Goal: Information Seeking & Learning: Find specific page/section

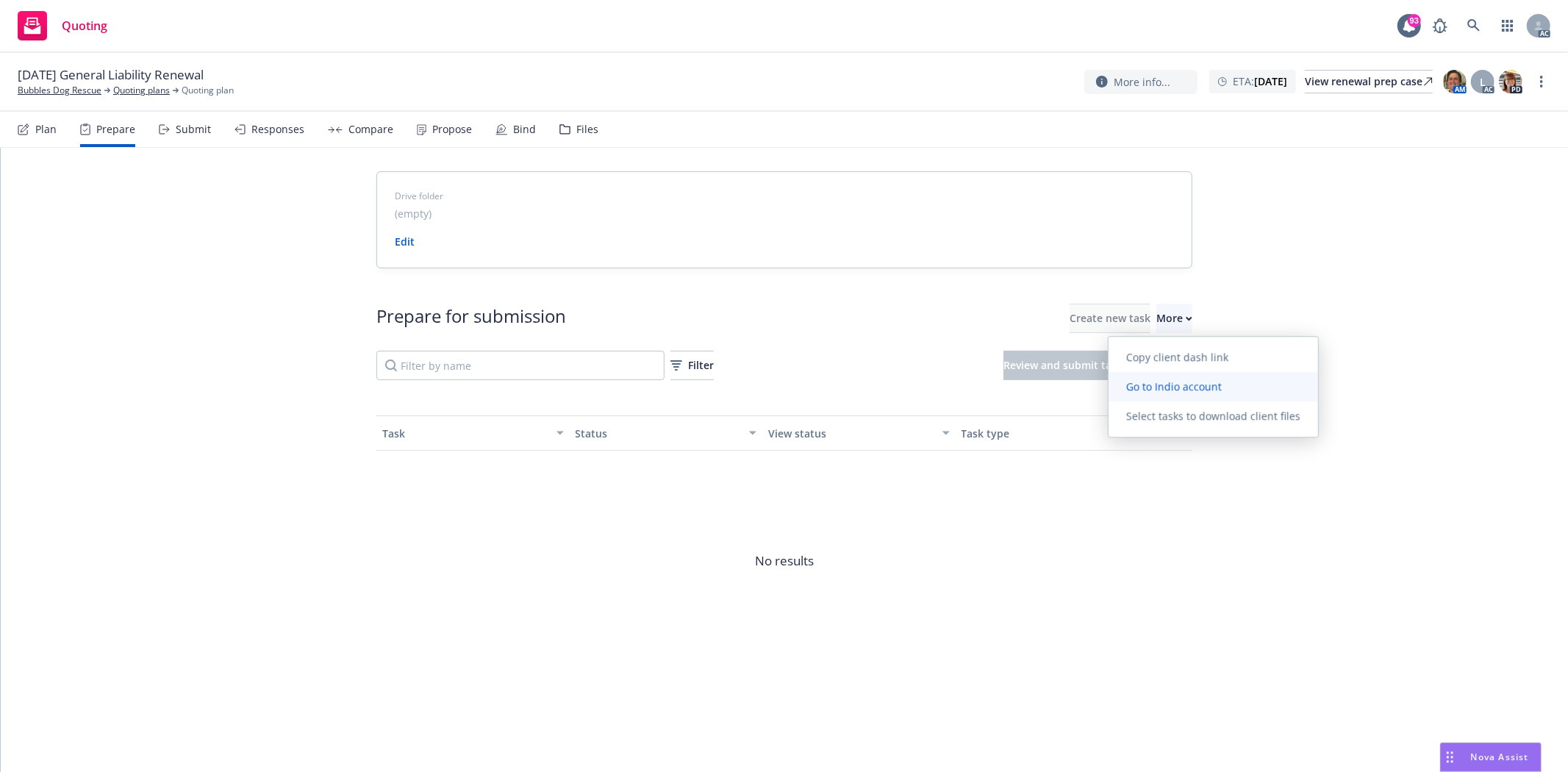
click at [1163, 384] on span "Go to Indio account" at bounding box center [1174, 386] width 131 height 14
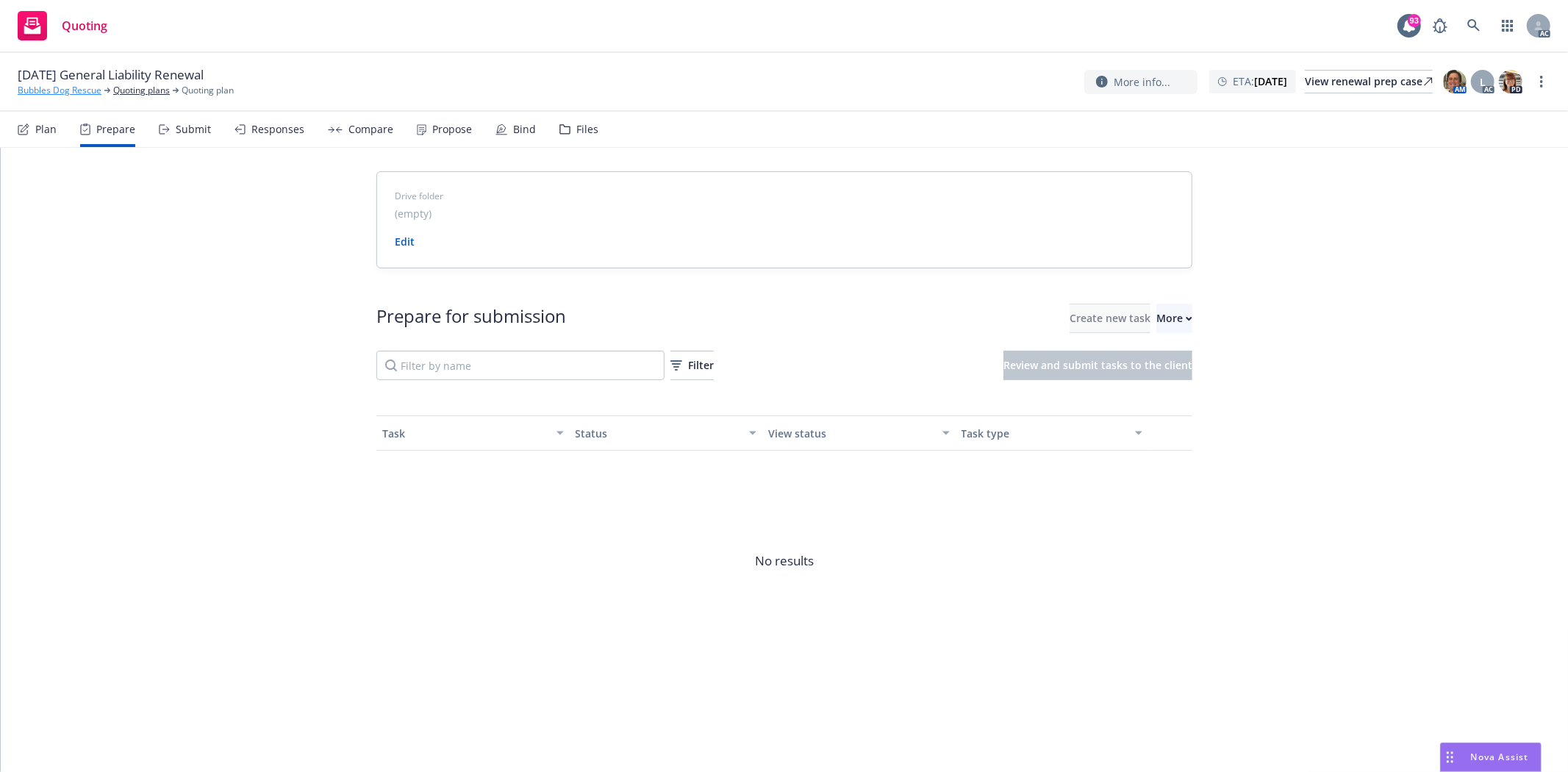
click at [64, 92] on link "Bubbles Dog Rescue" at bounding box center [60, 90] width 84 height 13
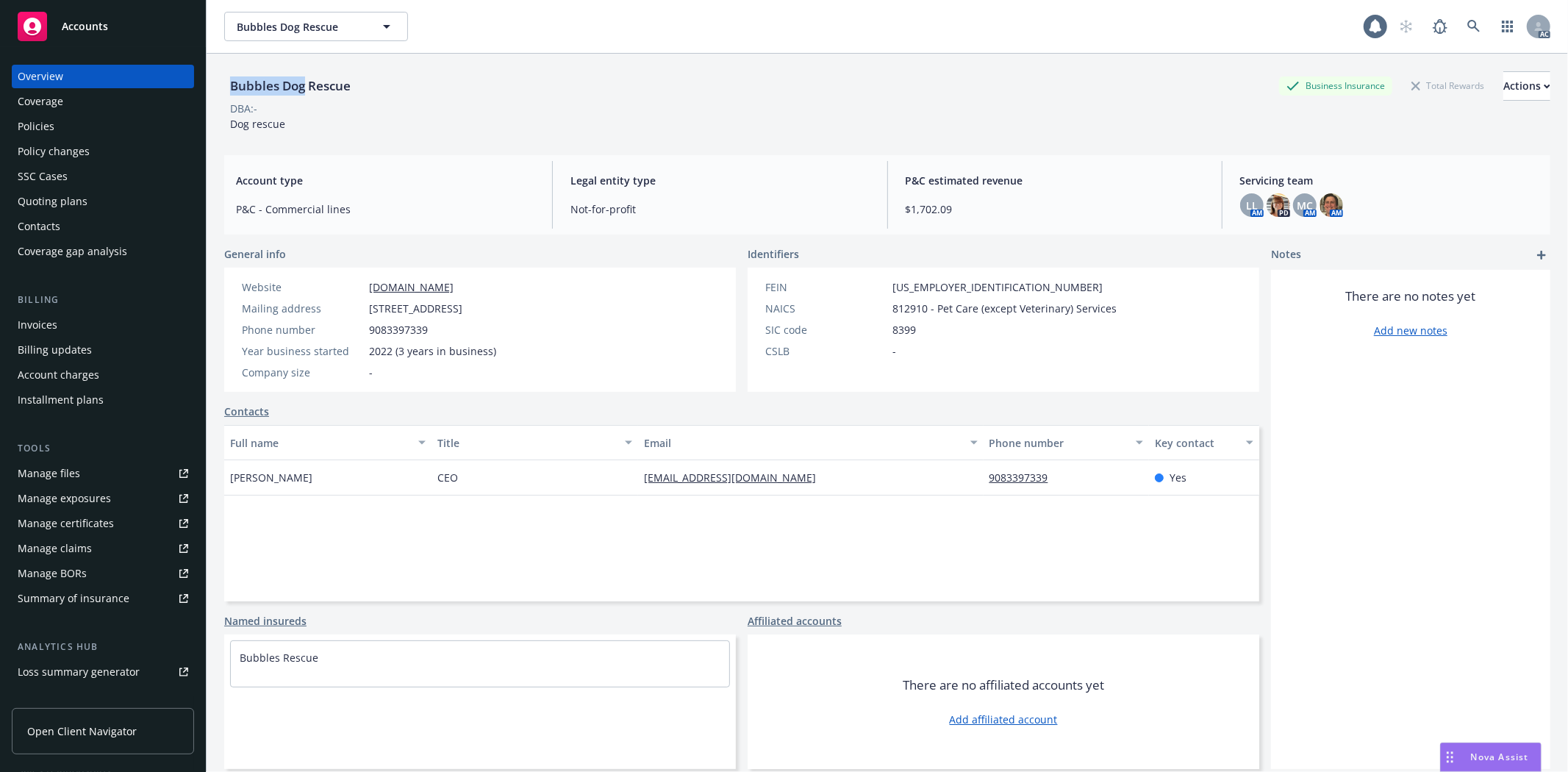
click at [306, 75] on div "Bubbles Dog Rescue" at bounding box center [290, 86] width 132 height 29
drag, startPoint x: 219, startPoint y: 486, endPoint x: 320, endPoint y: 474, distance: 101.7
click at [320, 474] on div "Bubbles Dog Rescue Business Insurance Total Rewards Actions DBA: - Dog rescue A…" at bounding box center [886, 439] width 1361 height 772
copy span "Isabelle Kreydin"
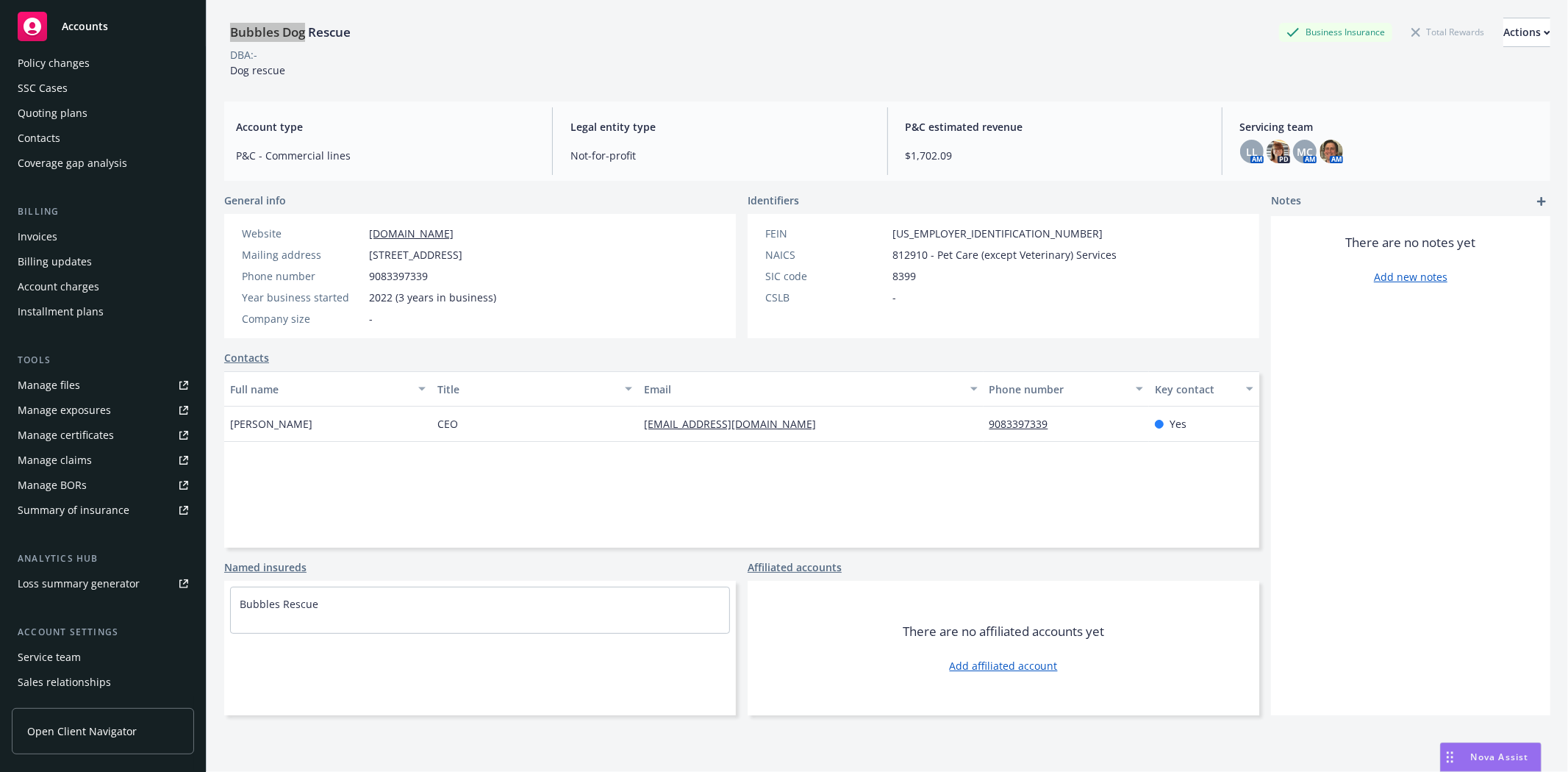
scroll to position [161, 0]
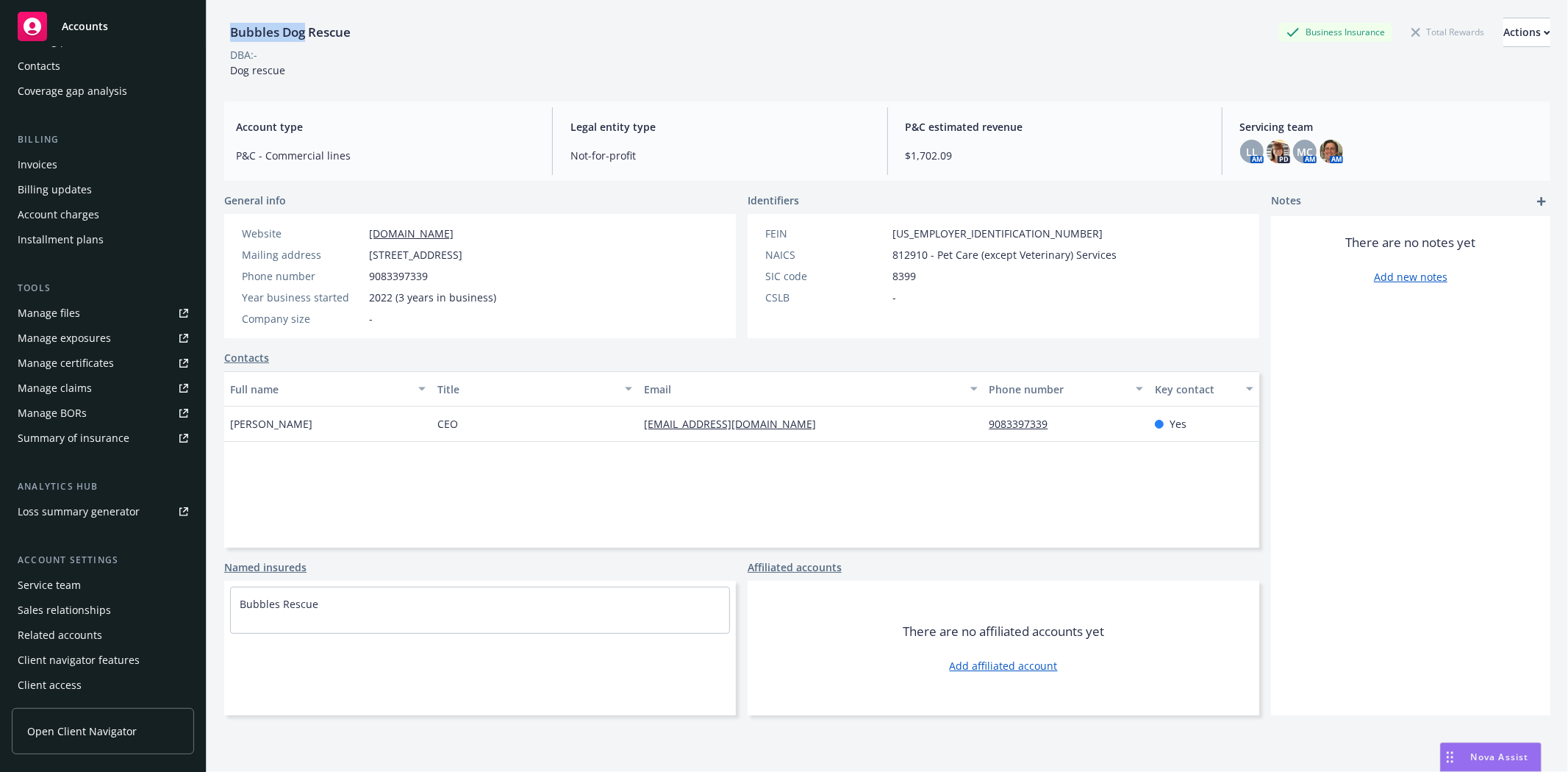
click at [99, 585] on div "Service team" at bounding box center [103, 585] width 170 height 23
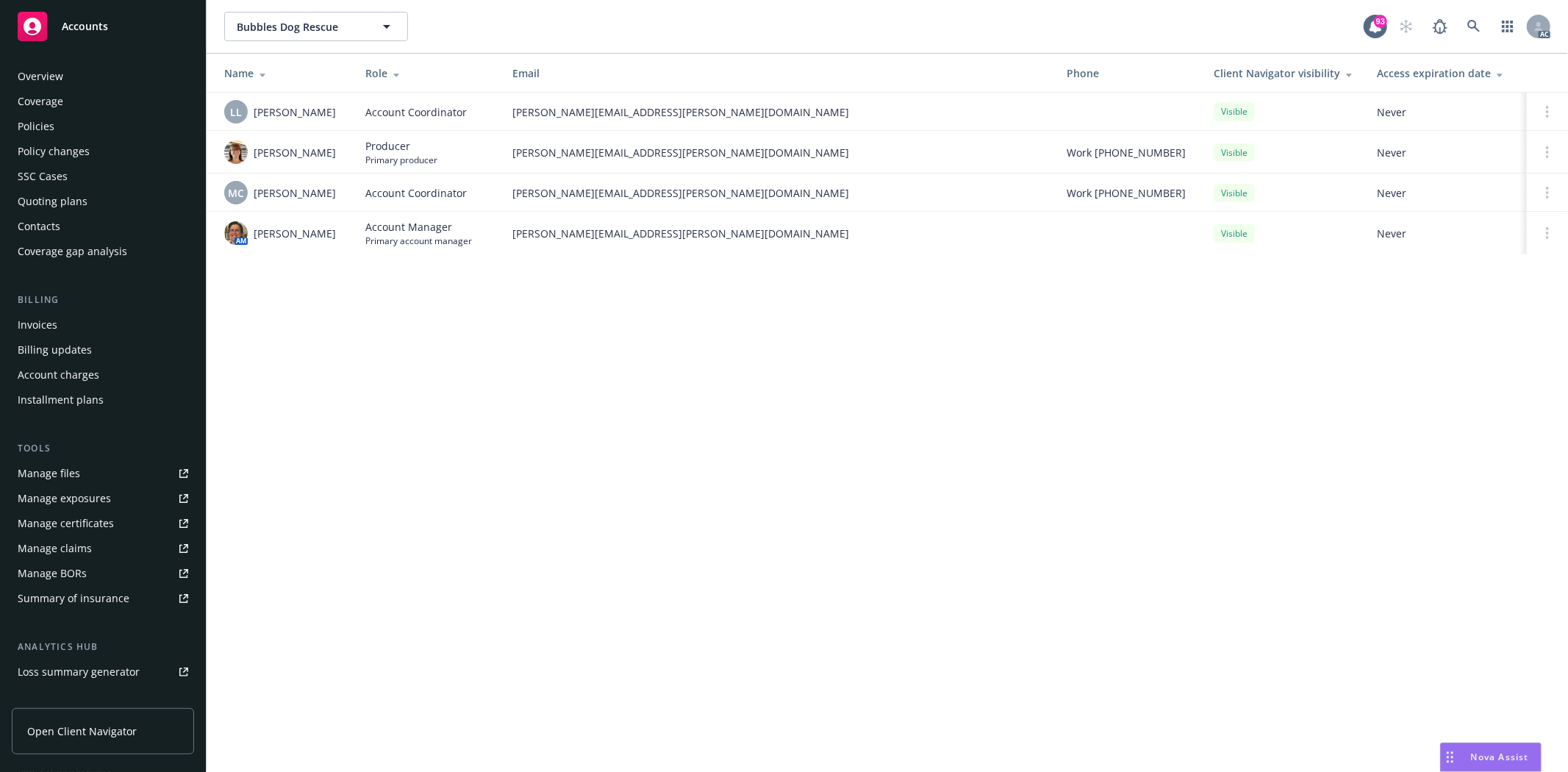
click at [62, 125] on div "Policies" at bounding box center [103, 126] width 170 height 23
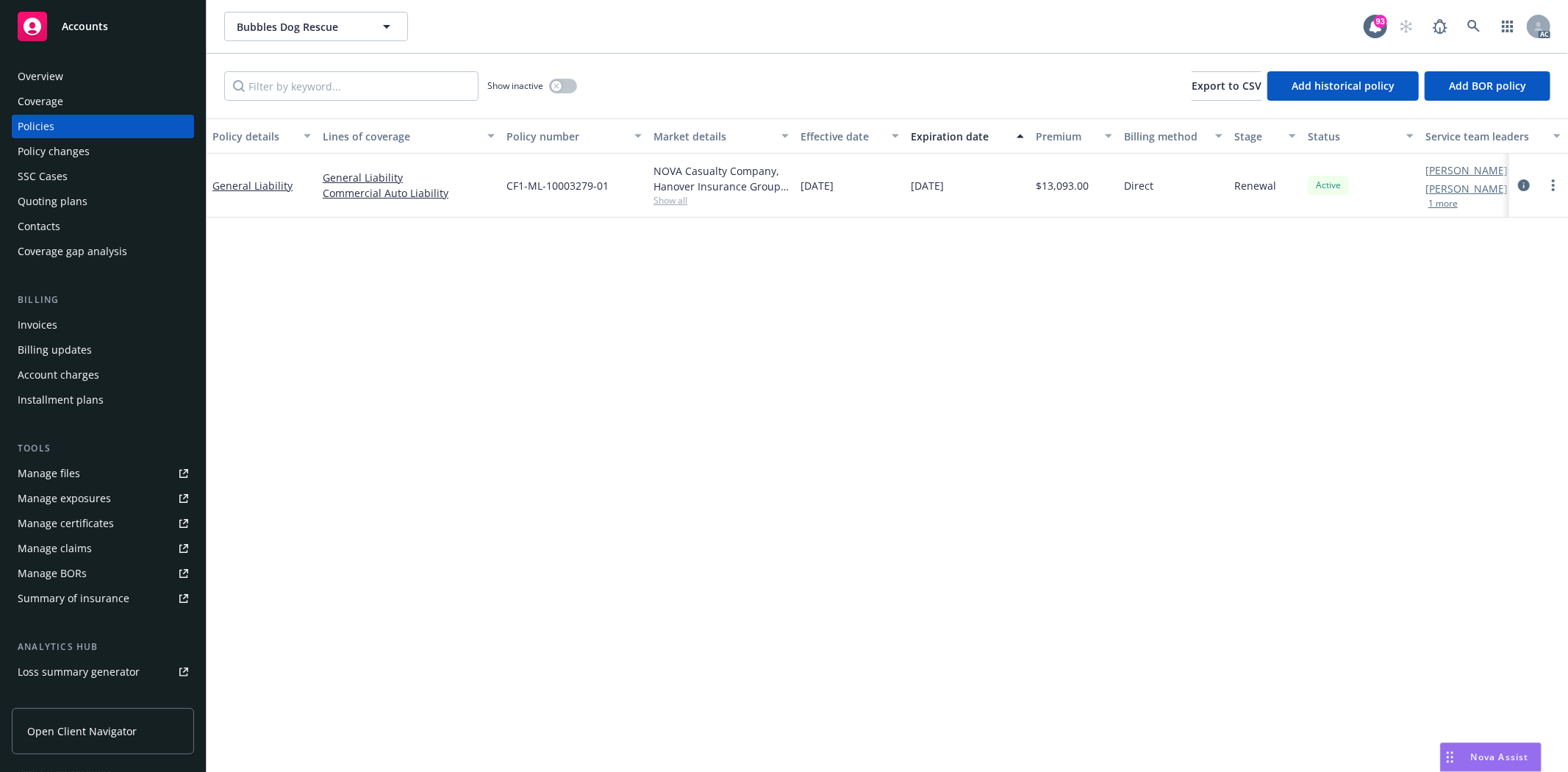
click at [576, 93] on div "Show inactive" at bounding box center [532, 86] width 89 height 29
click at [569, 89] on button "button" at bounding box center [562, 86] width 28 height 14
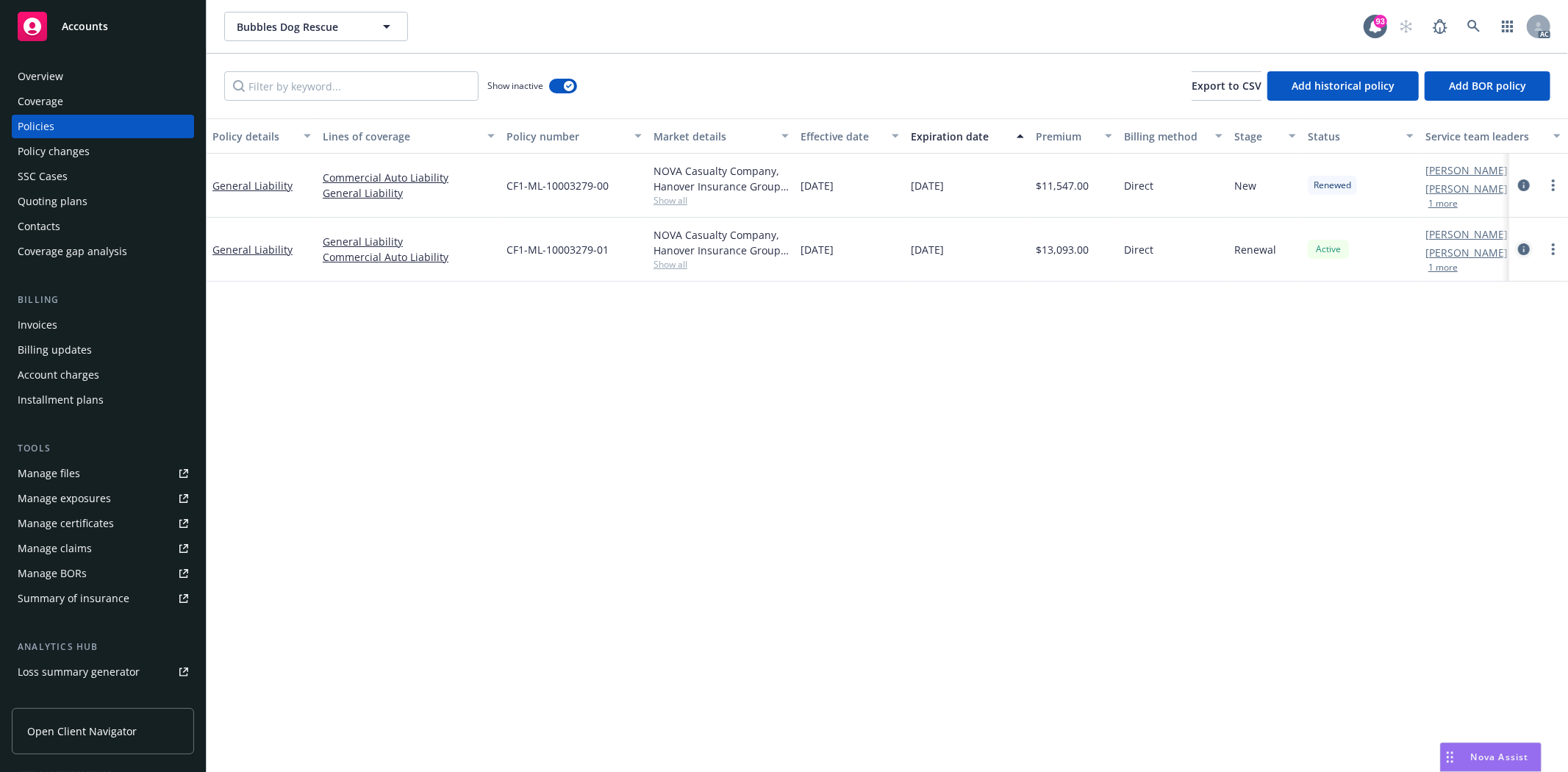
click at [1522, 247] on icon "circleInformation" at bounding box center [1523, 249] width 12 height 12
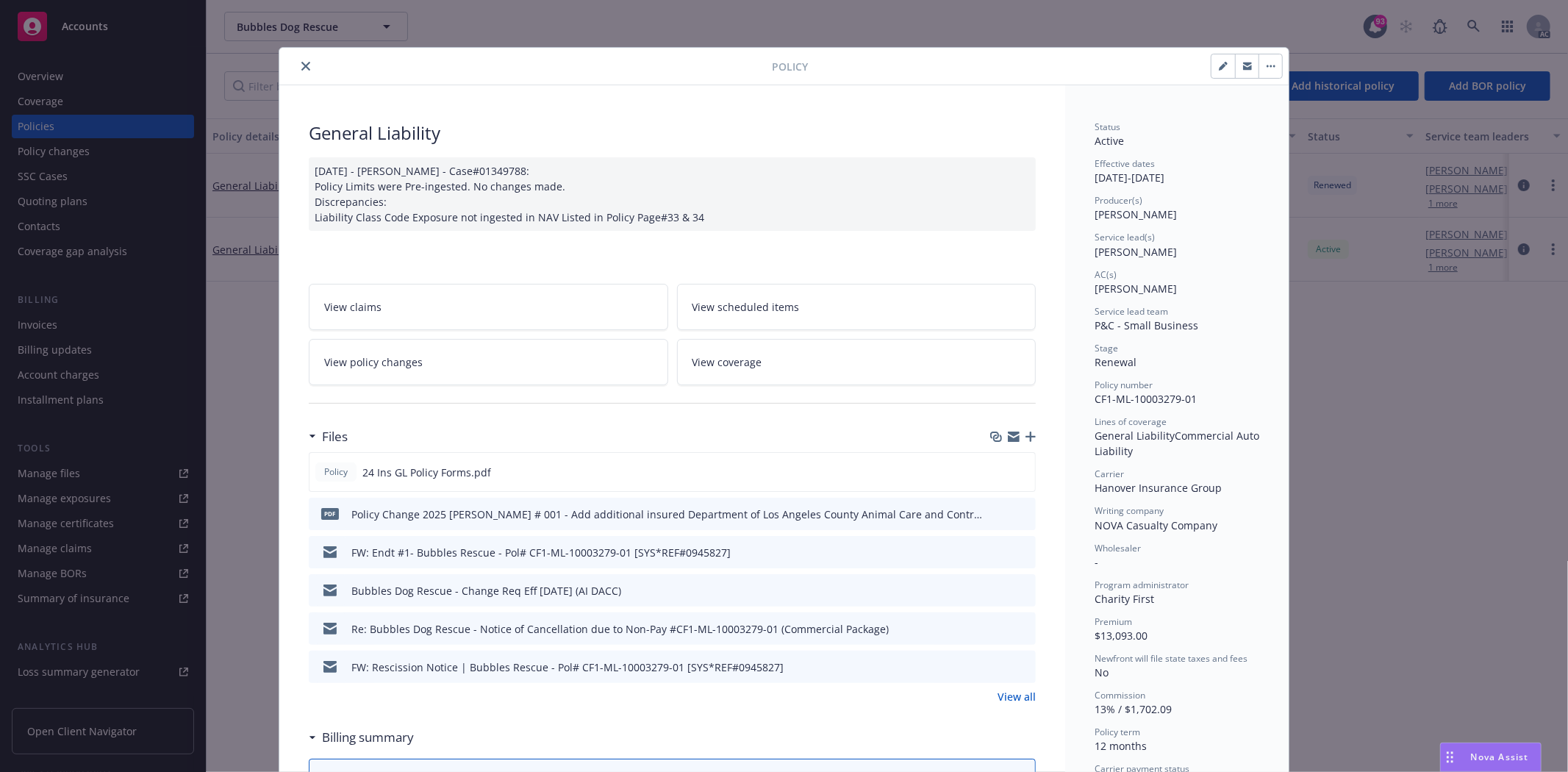
scroll to position [245, 0]
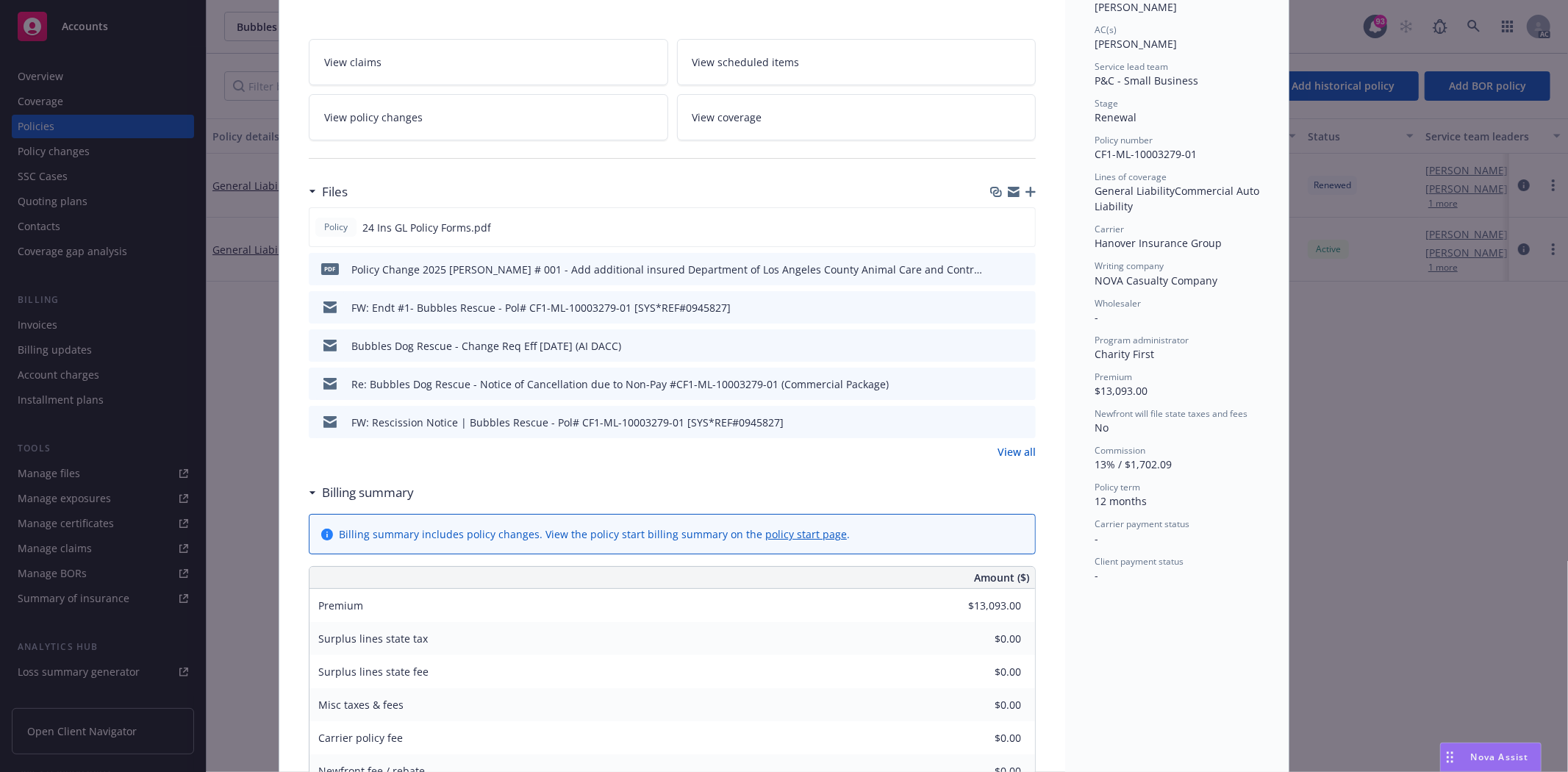
click at [1003, 456] on link "View all" at bounding box center [1016, 451] width 38 height 15
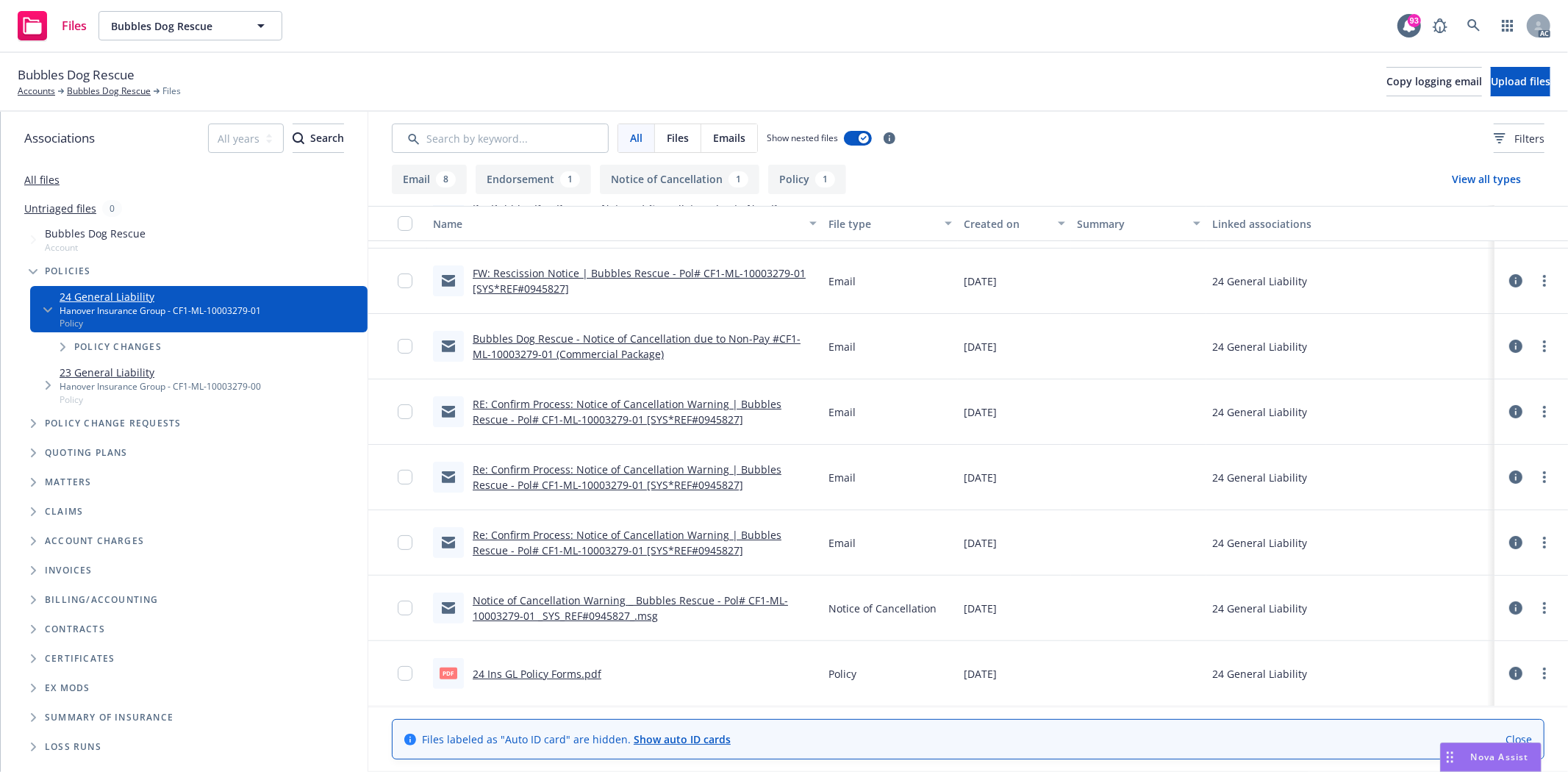
scroll to position [253, 0]
drag, startPoint x: 564, startPoint y: 670, endPoint x: 563, endPoint y: 652, distance: 18.0
click at [564, 670] on link "24 Ins GL Policy Forms.pdf" at bounding box center [537, 673] width 129 height 14
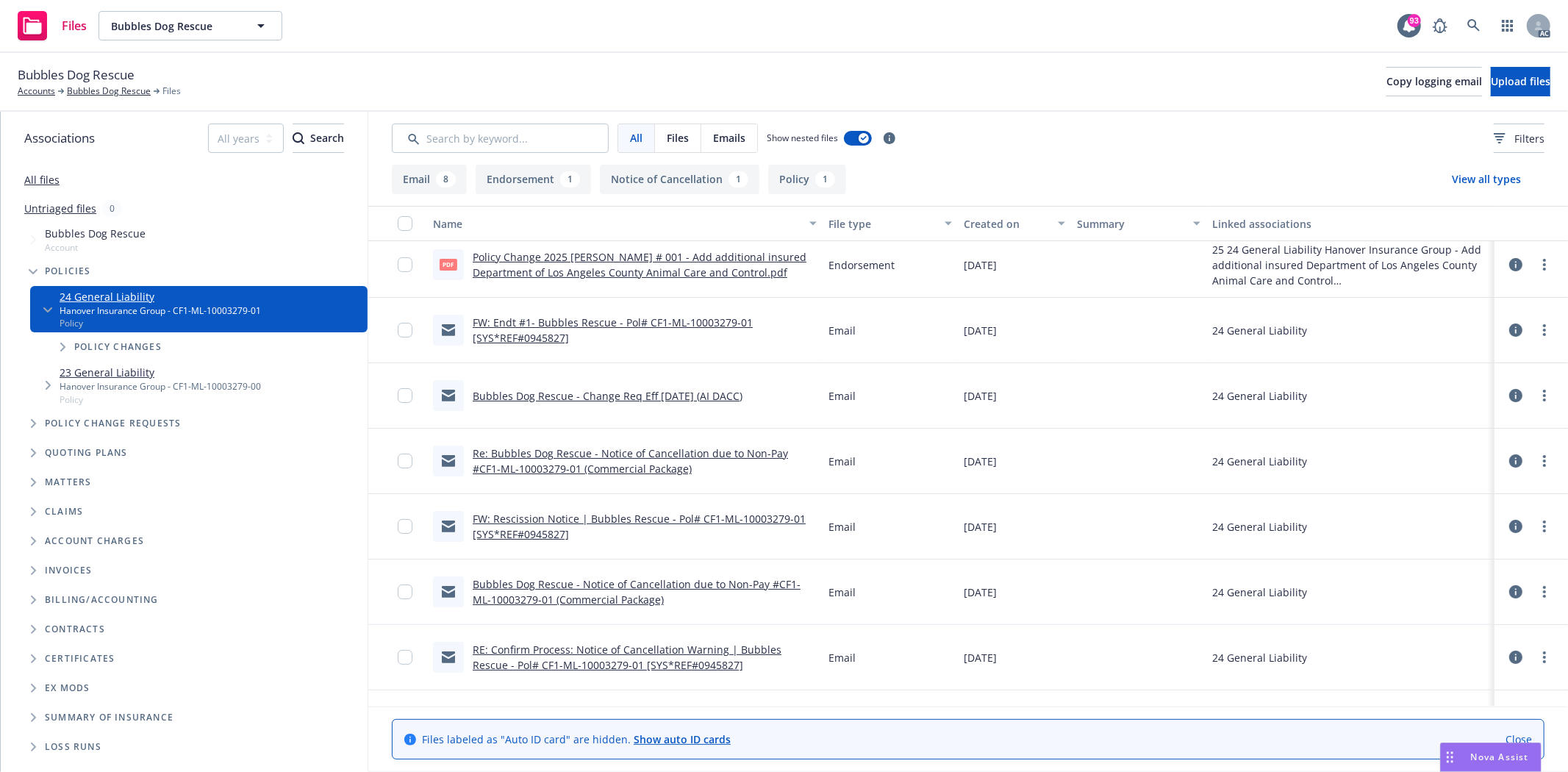
scroll to position [0, 0]
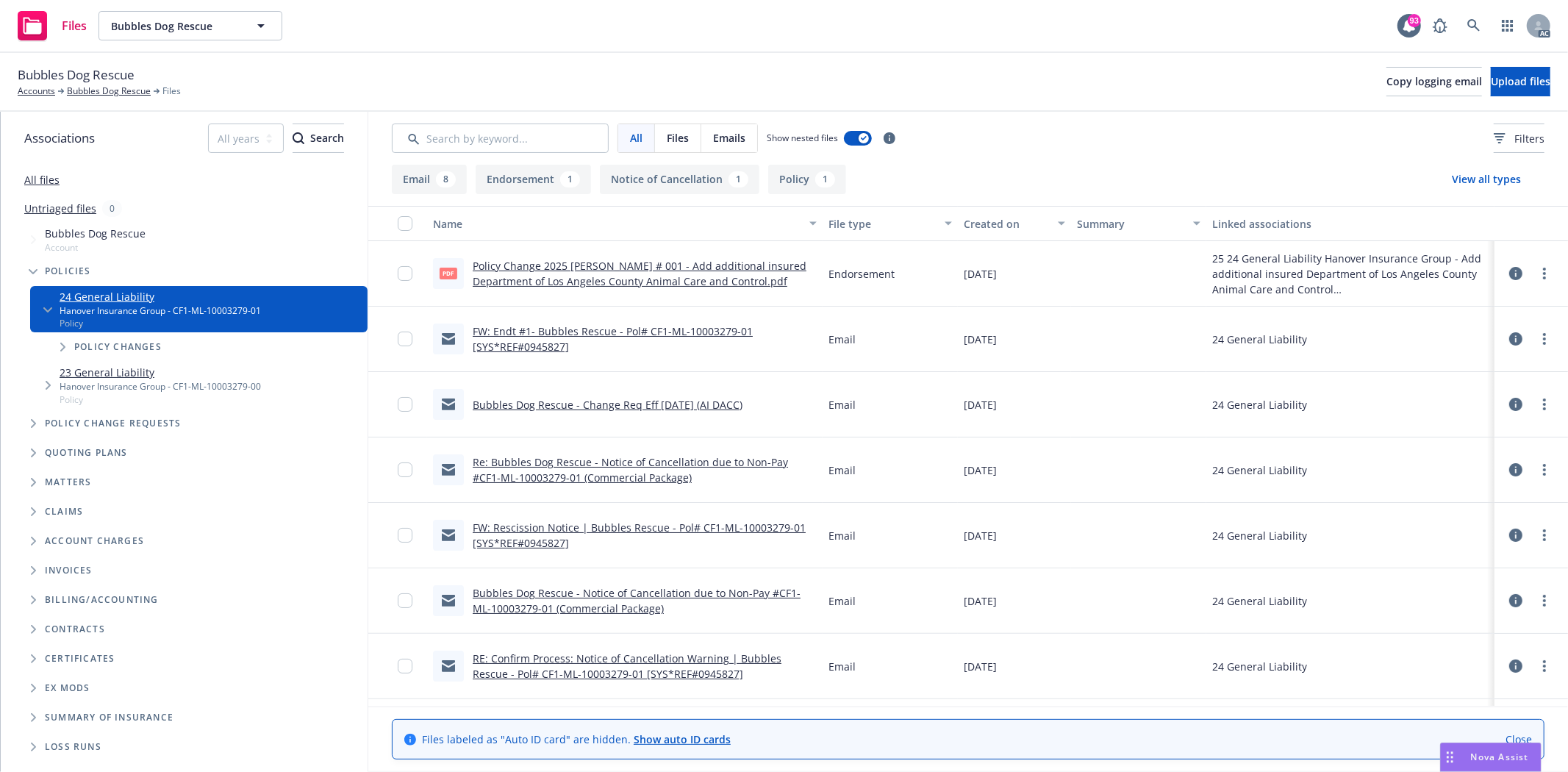
click at [50, 184] on link "All files" at bounding box center [42, 180] width 36 height 14
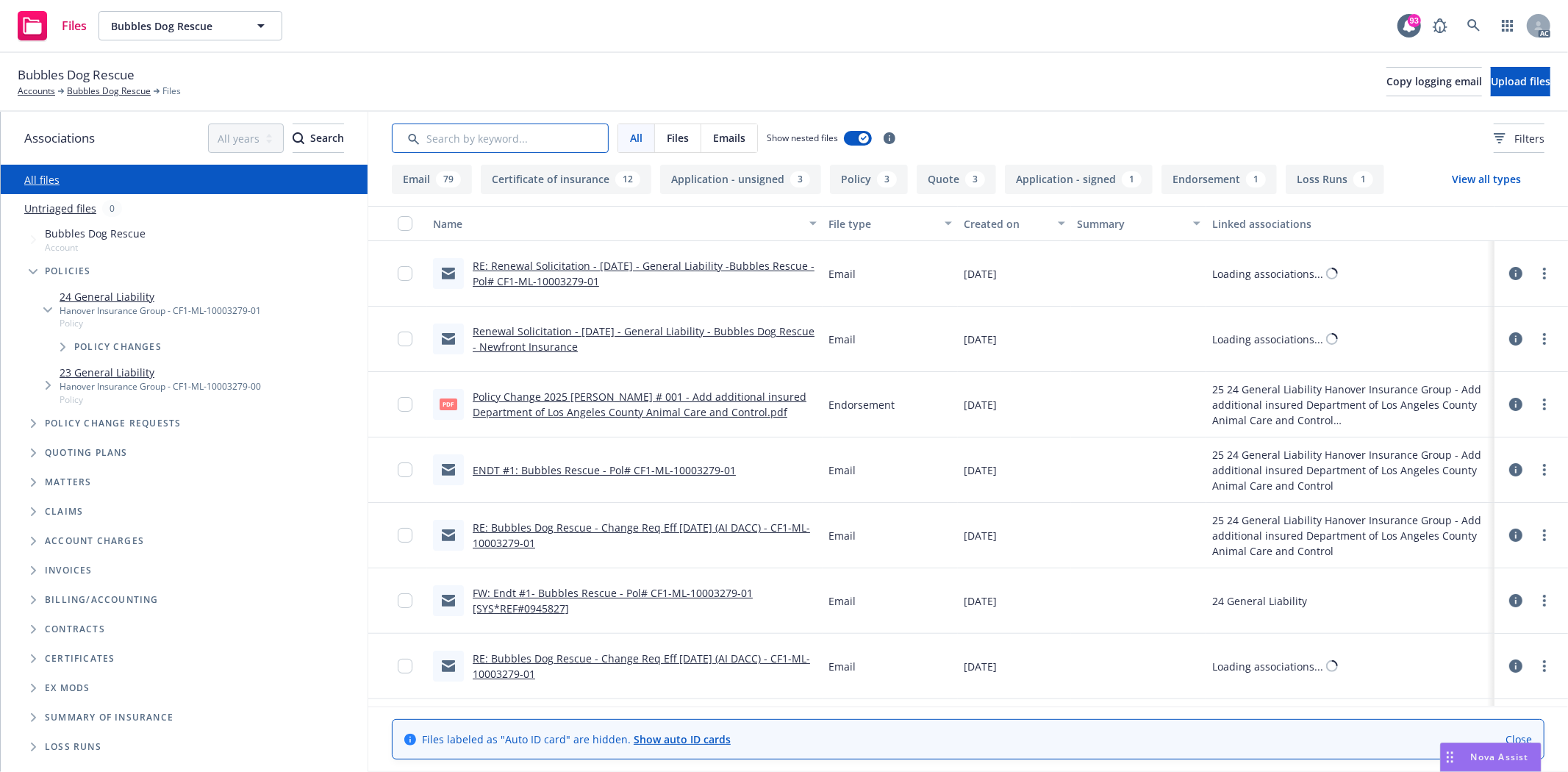
click at [485, 133] on input "Search by keyword..." at bounding box center [500, 137] width 217 height 29
type input "app"
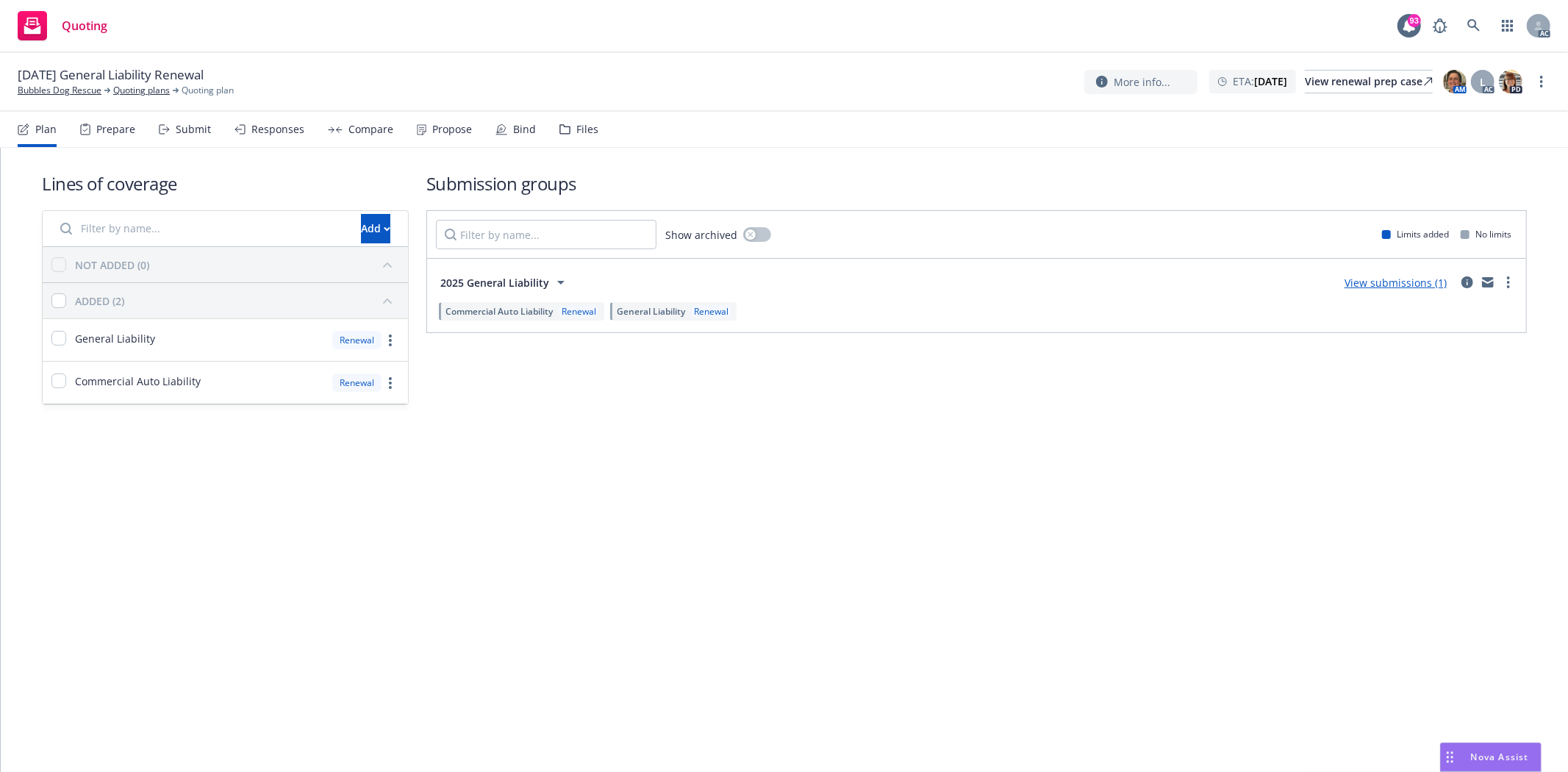
click at [113, 134] on div "Prepare" at bounding box center [116, 129] width 39 height 12
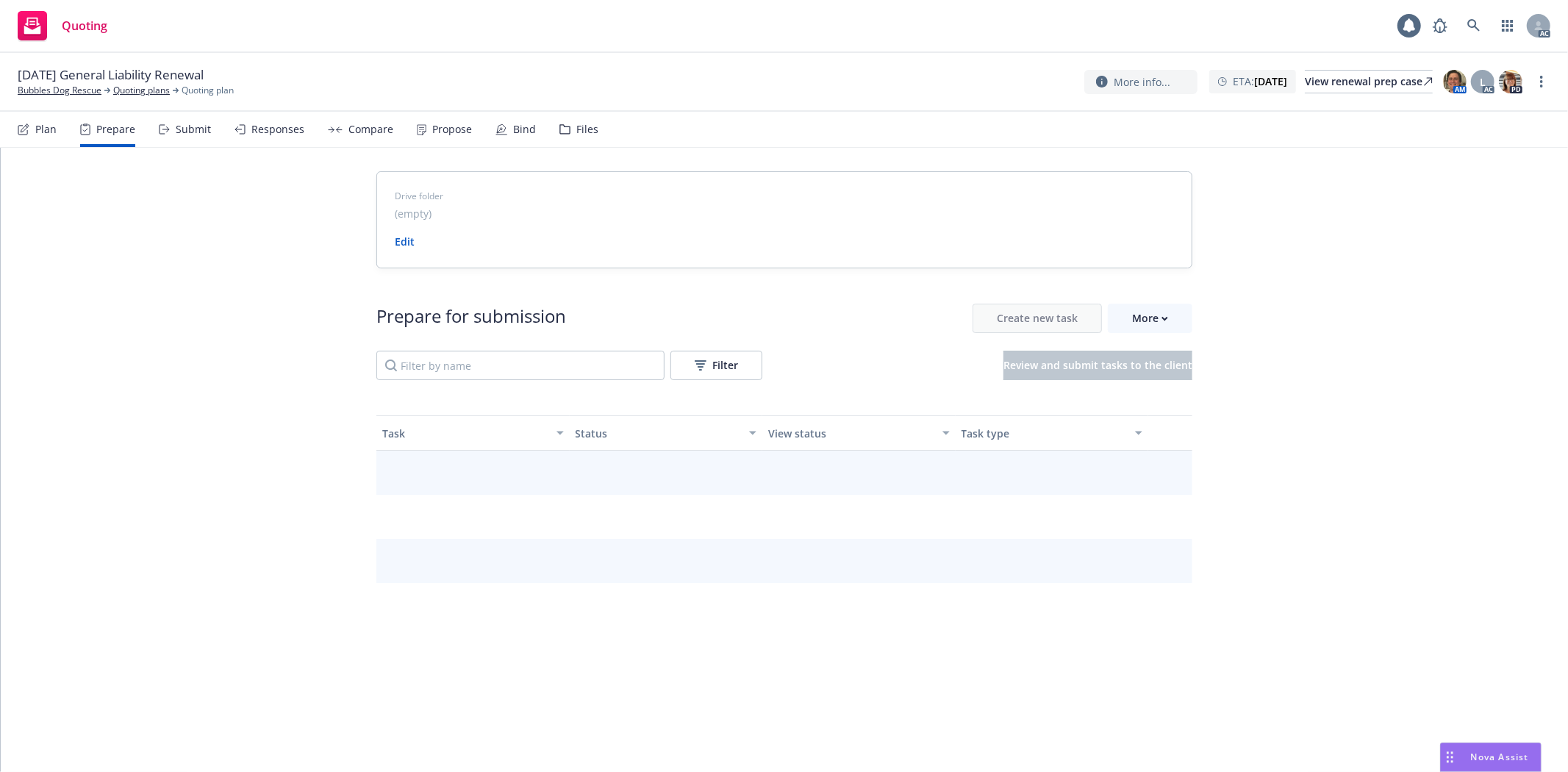
click at [106, 129] on div "Prepare" at bounding box center [116, 129] width 39 height 12
click at [1165, 322] on button "More" at bounding box center [1149, 318] width 85 height 29
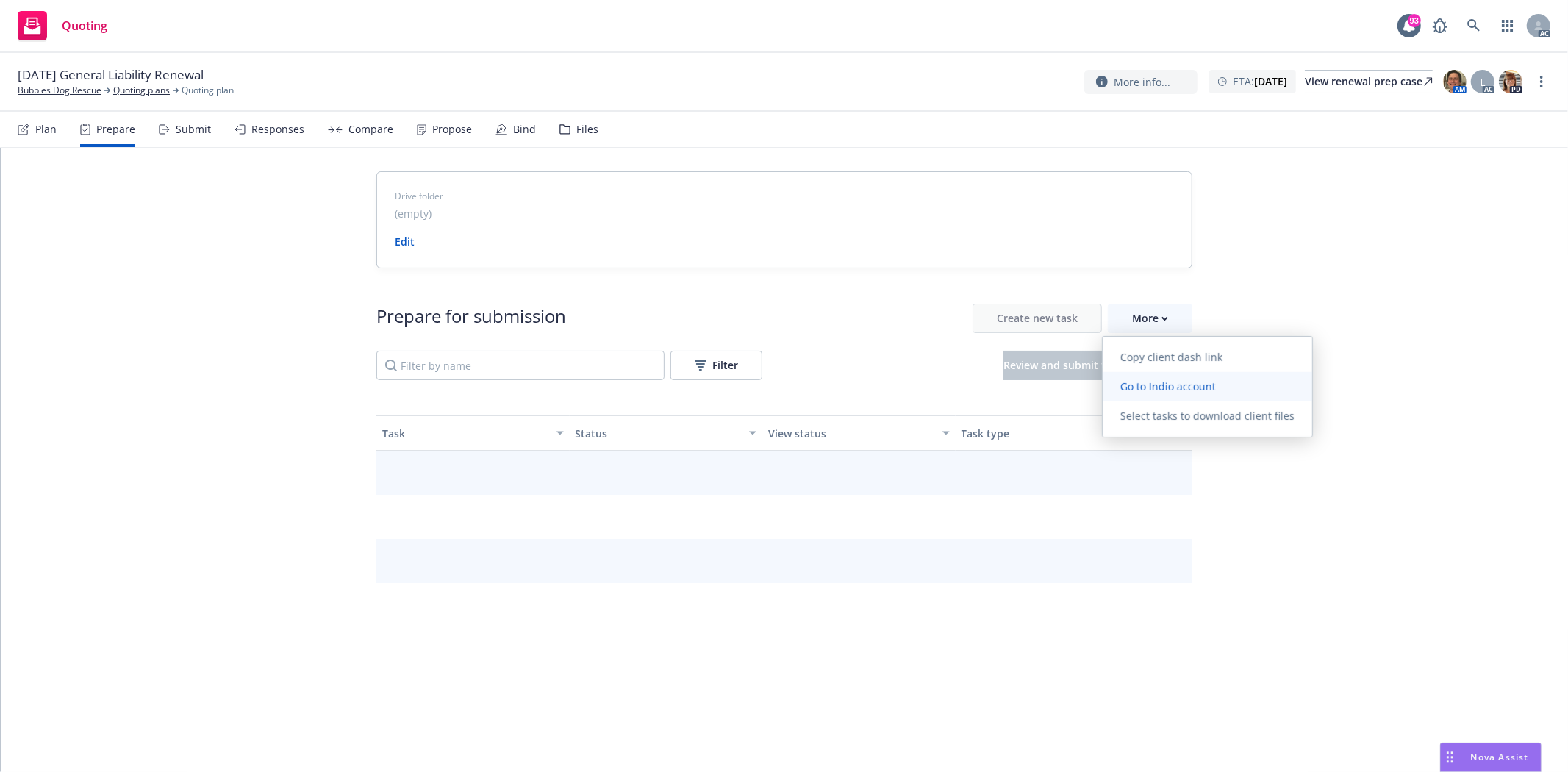
click at [1181, 386] on span "Go to Indio account" at bounding box center [1167, 386] width 131 height 14
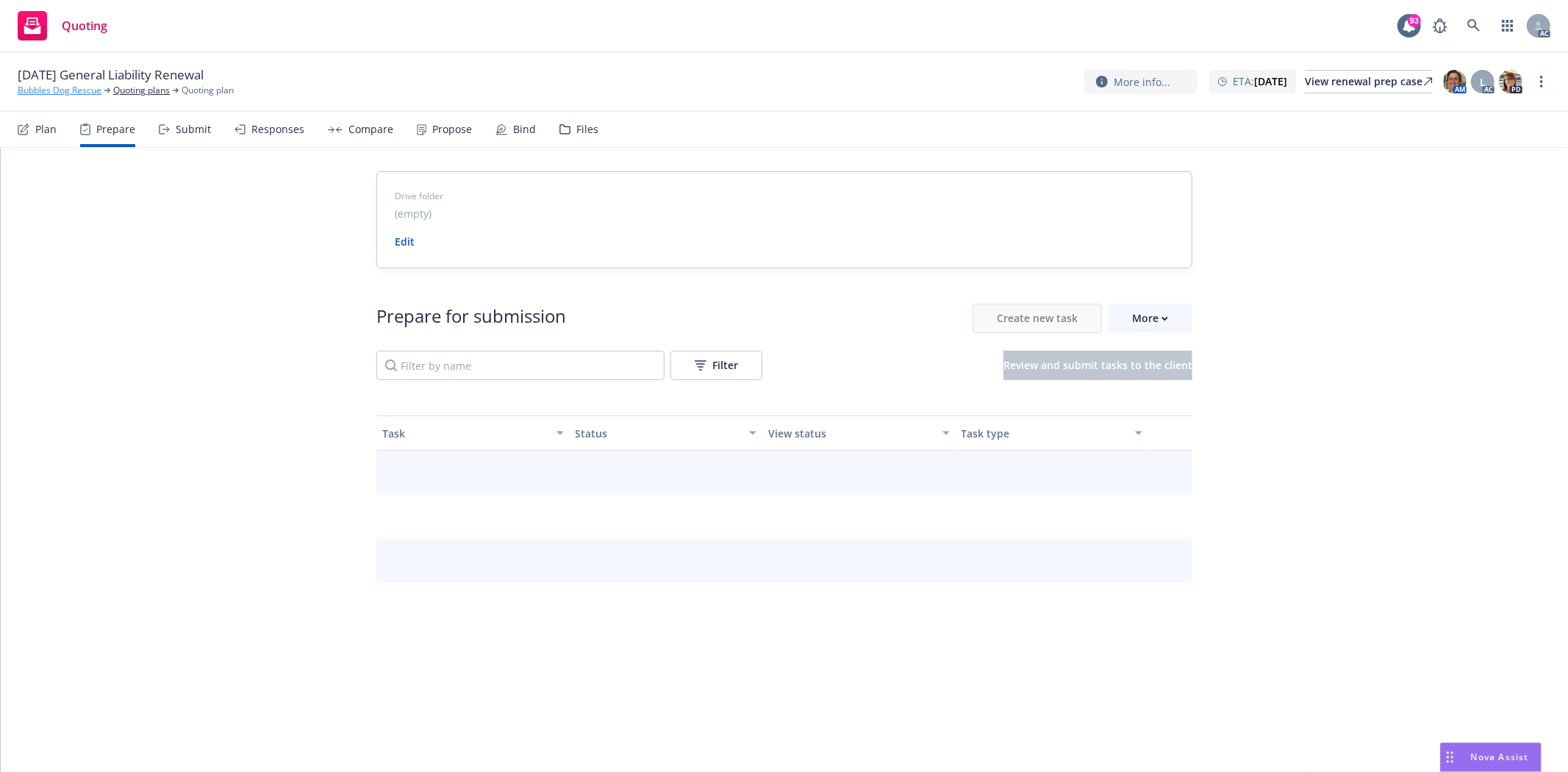
click at [55, 89] on link "Bubbles Dog Rescue" at bounding box center [60, 90] width 84 height 13
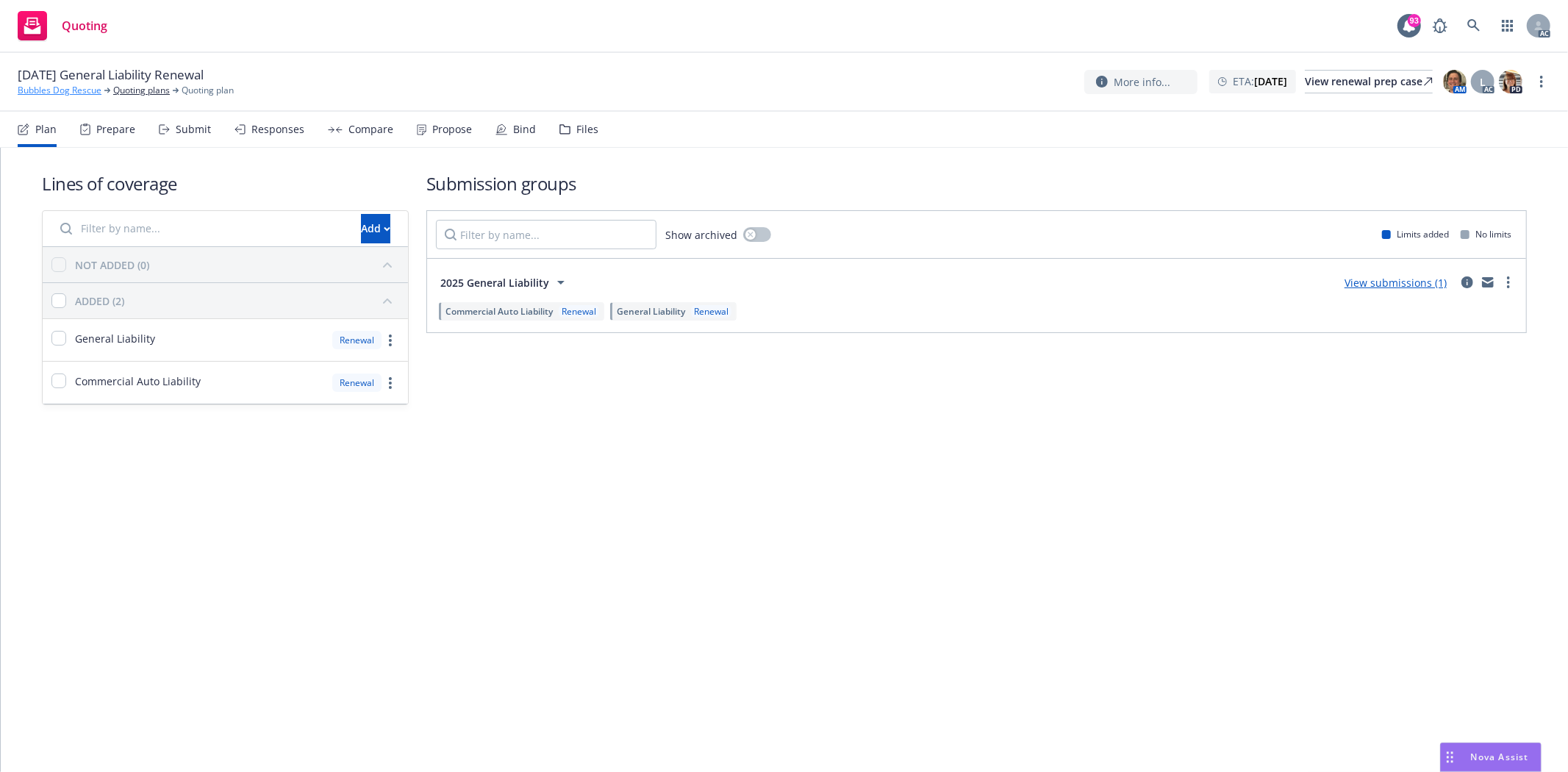
click at [77, 87] on link "Bubbles Dog Rescue" at bounding box center [60, 90] width 84 height 13
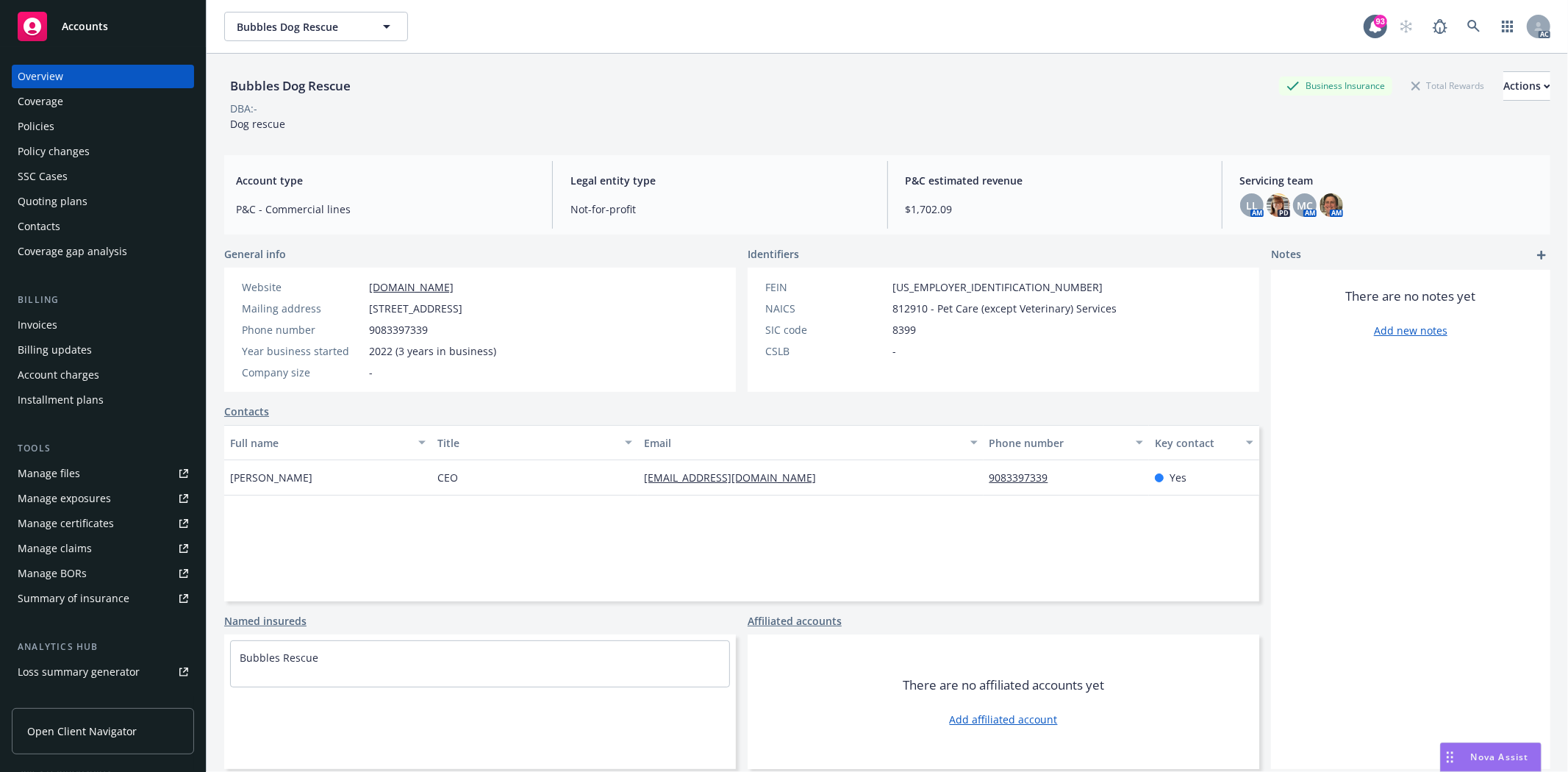
click at [43, 123] on div "Policies" at bounding box center [36, 126] width 37 height 23
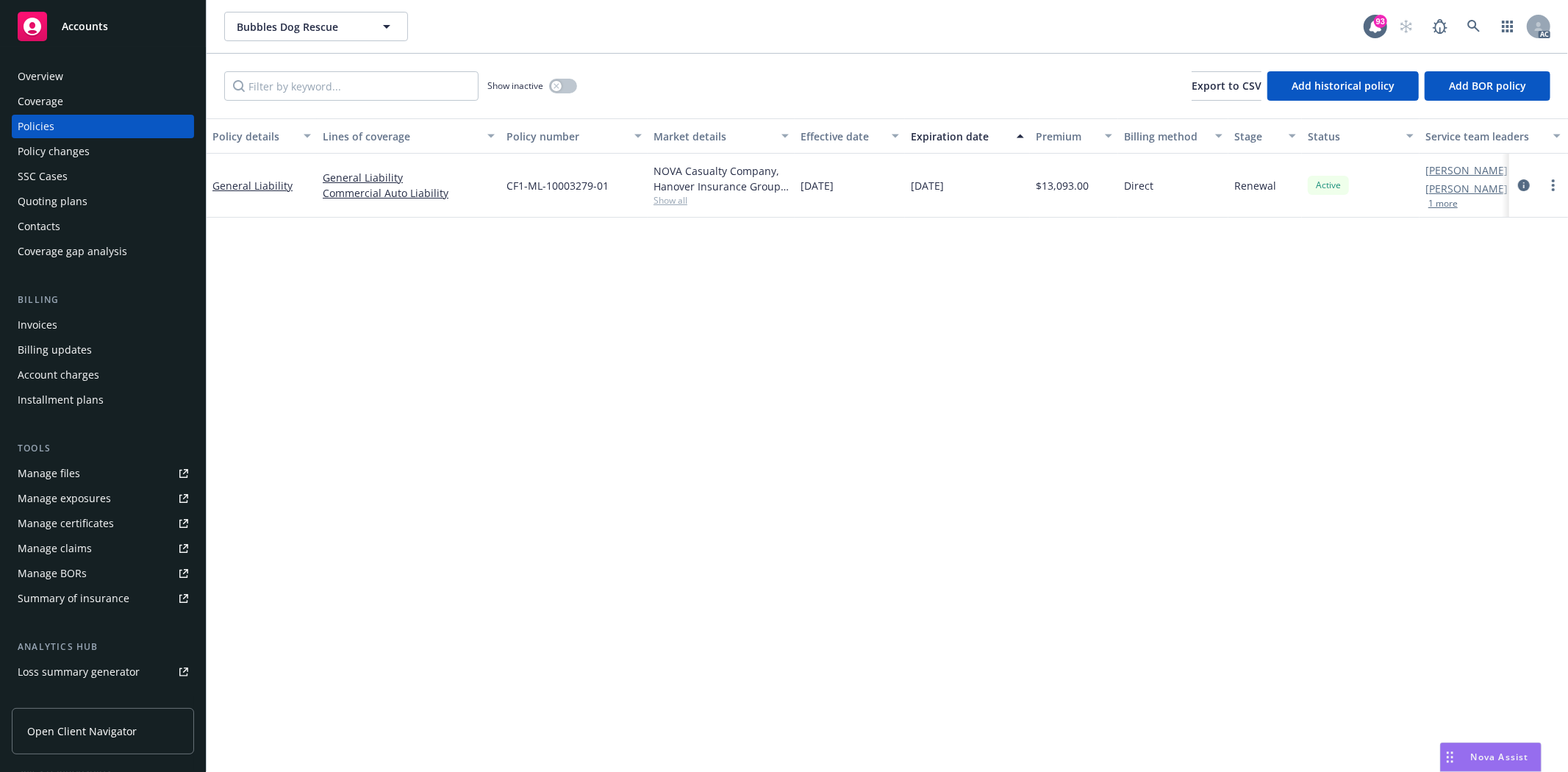
click at [670, 199] on span "Show all" at bounding box center [721, 200] width 136 height 12
click at [543, 203] on div "CF1-ML-10003279-01" at bounding box center [574, 186] width 147 height 64
click at [568, 87] on button "button" at bounding box center [562, 86] width 28 height 14
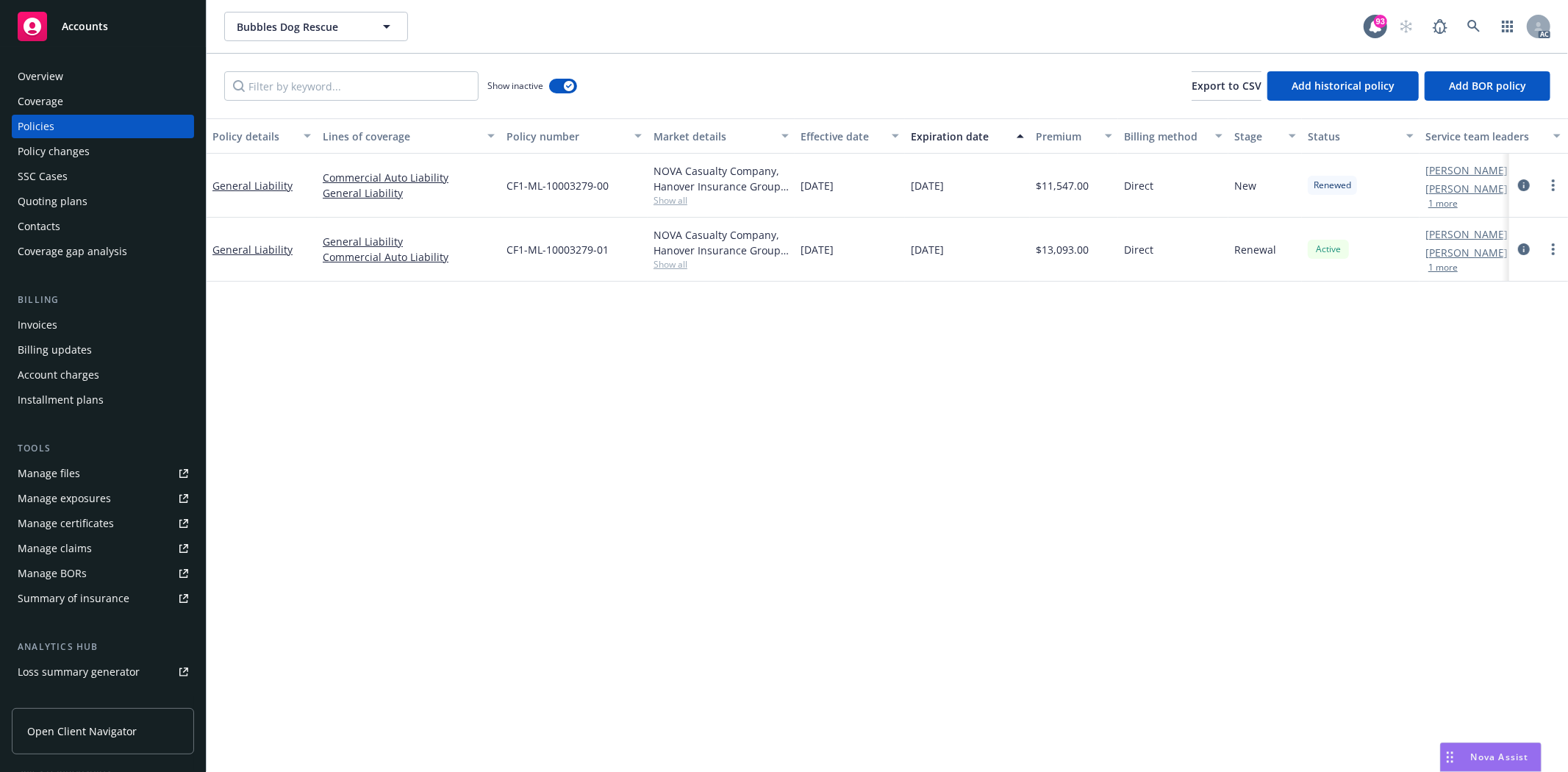
click at [663, 198] on span "Show all" at bounding box center [721, 200] width 136 height 12
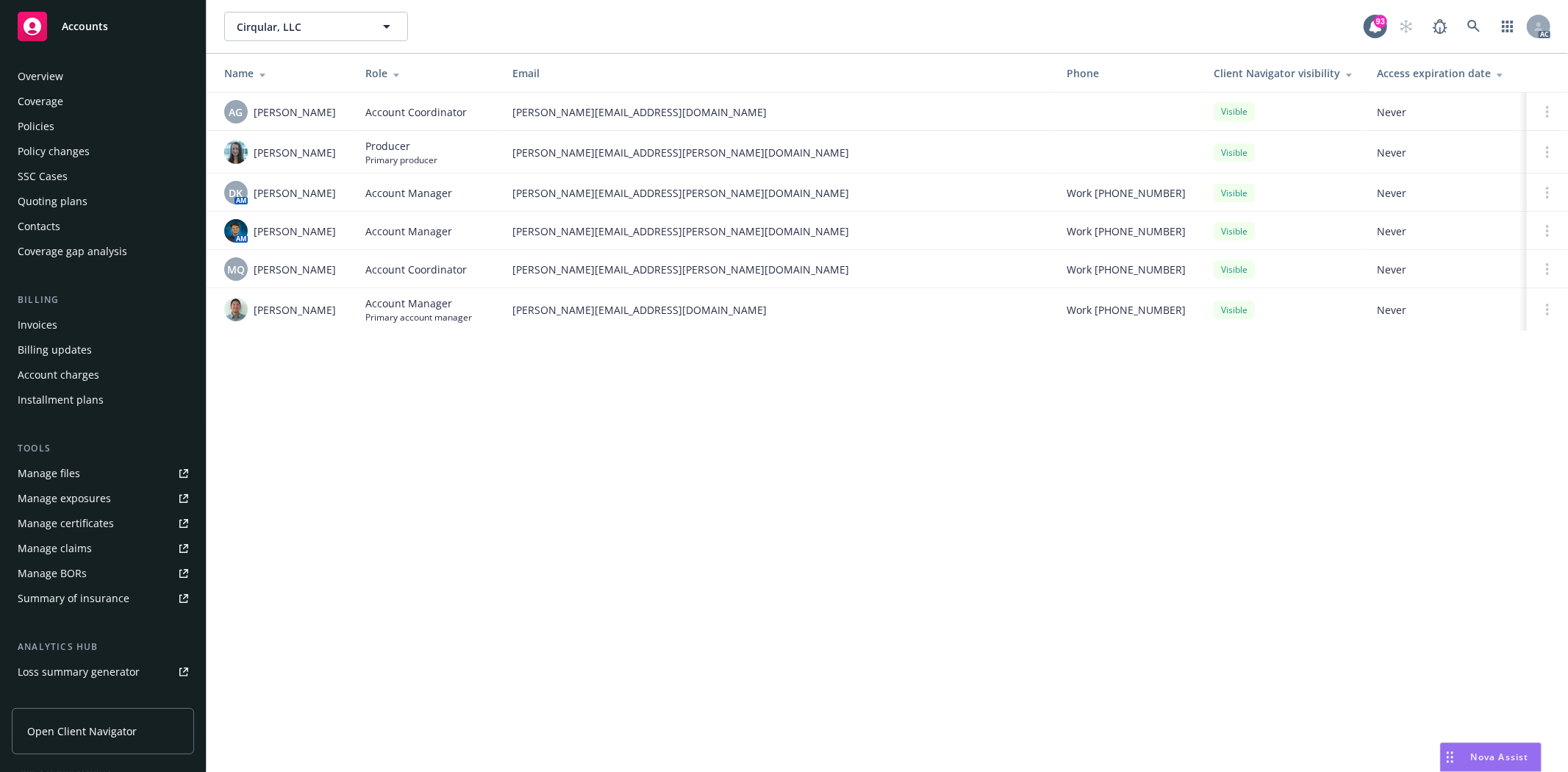
scroll to position [161, 0]
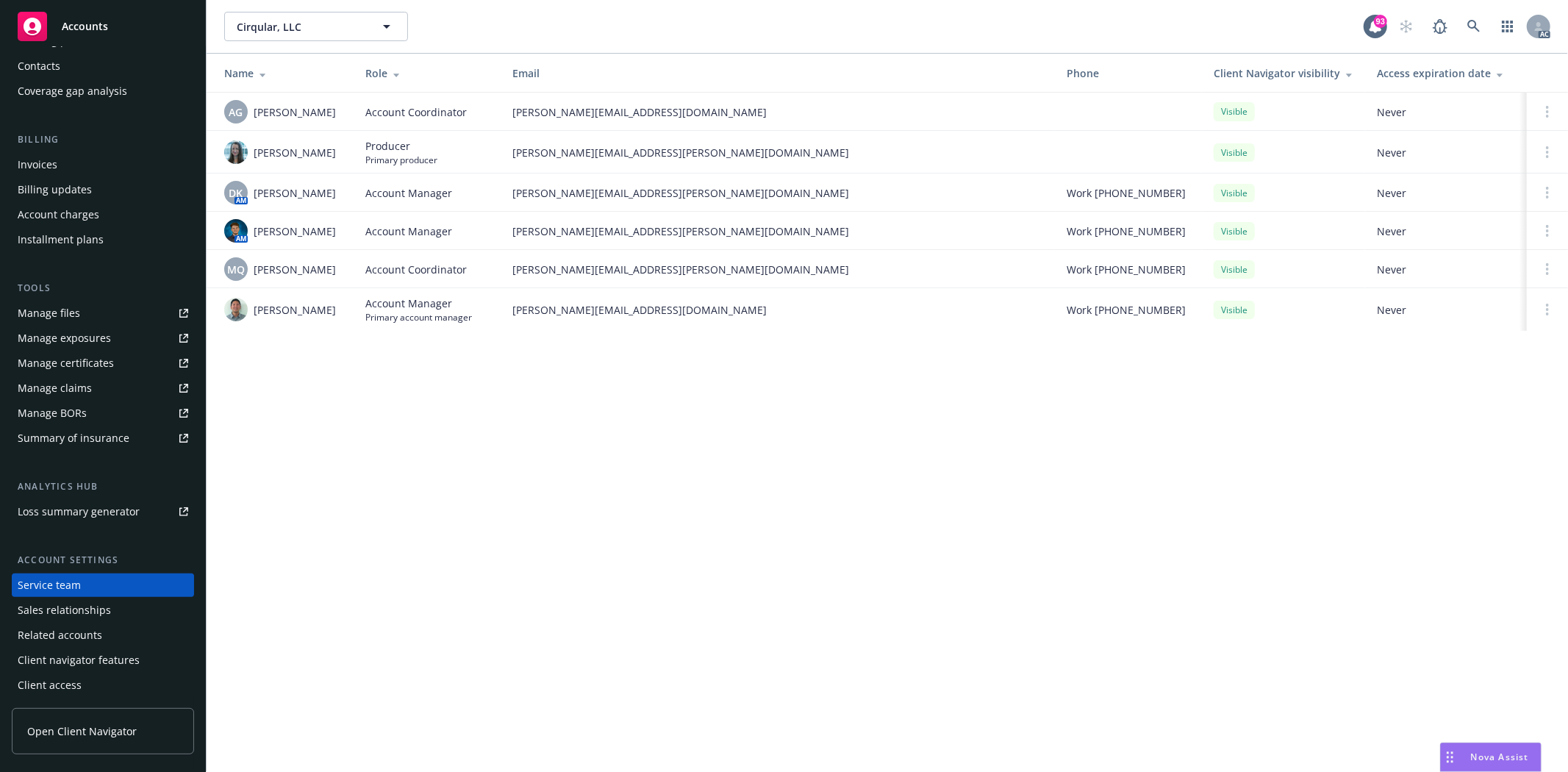
click at [795, 372] on div "Cirqular, LLC Cirqular, LLC 93 AC Name Role Email Phone Client Navigator visibi…" at bounding box center [886, 386] width 1361 height 772
